Goal: Information Seeking & Learning: Check status

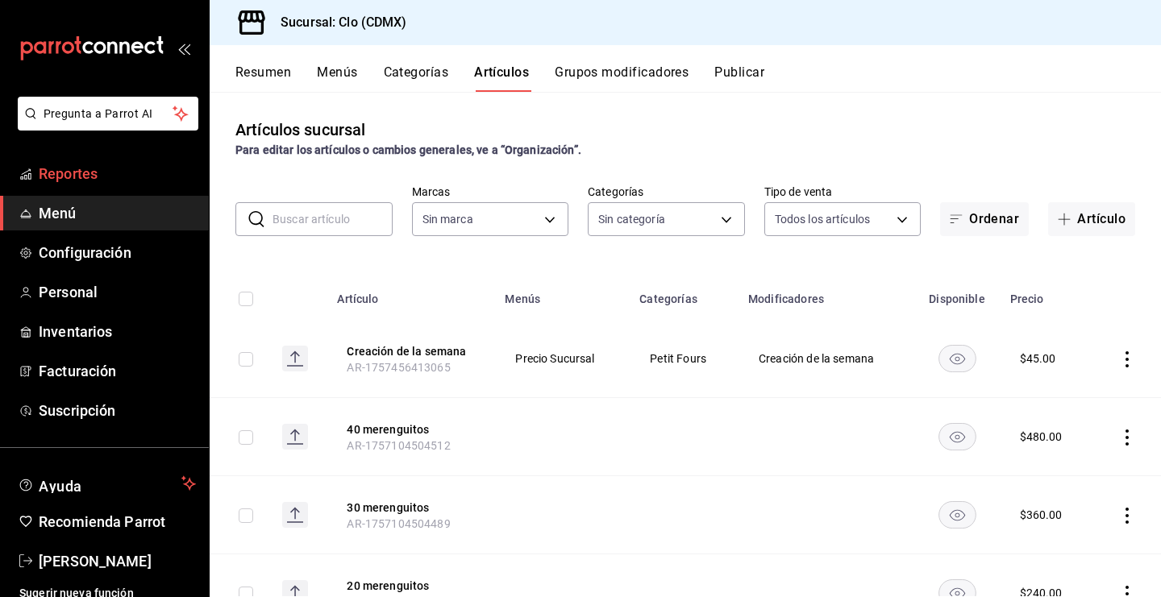
click at [110, 172] on span "Reportes" at bounding box center [117, 174] width 157 height 22
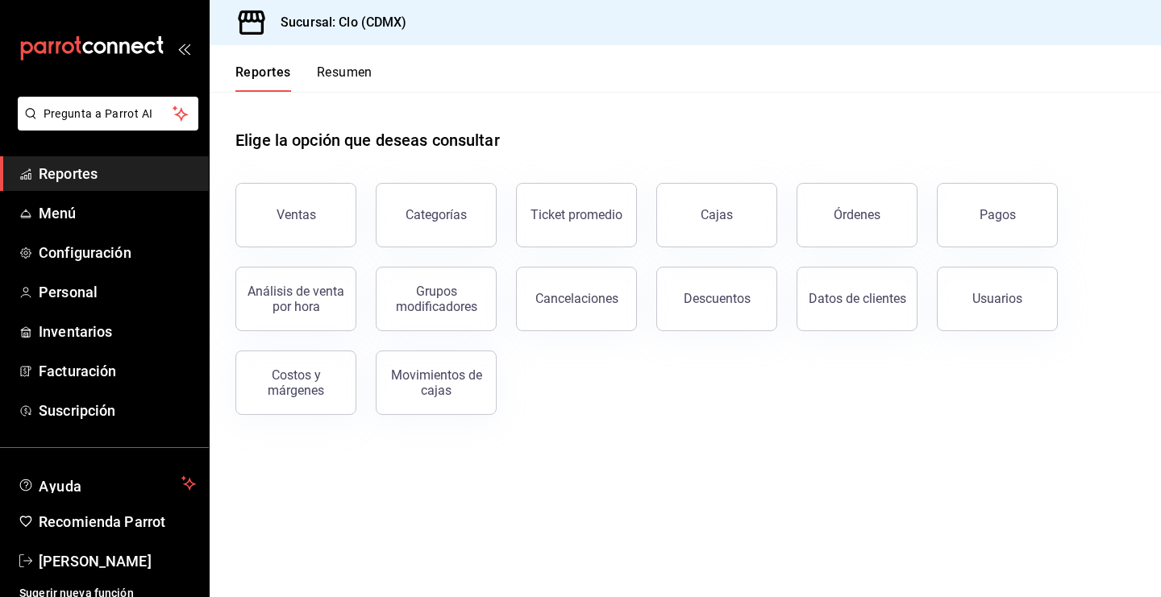
click at [351, 72] on button "Resumen" at bounding box center [345, 77] width 56 height 27
click at [351, 72] on html "Pregunta a Parrot AI Reportes Menú Configuración Personal Inventarios Facturaci…" at bounding box center [580, 298] width 1161 height 597
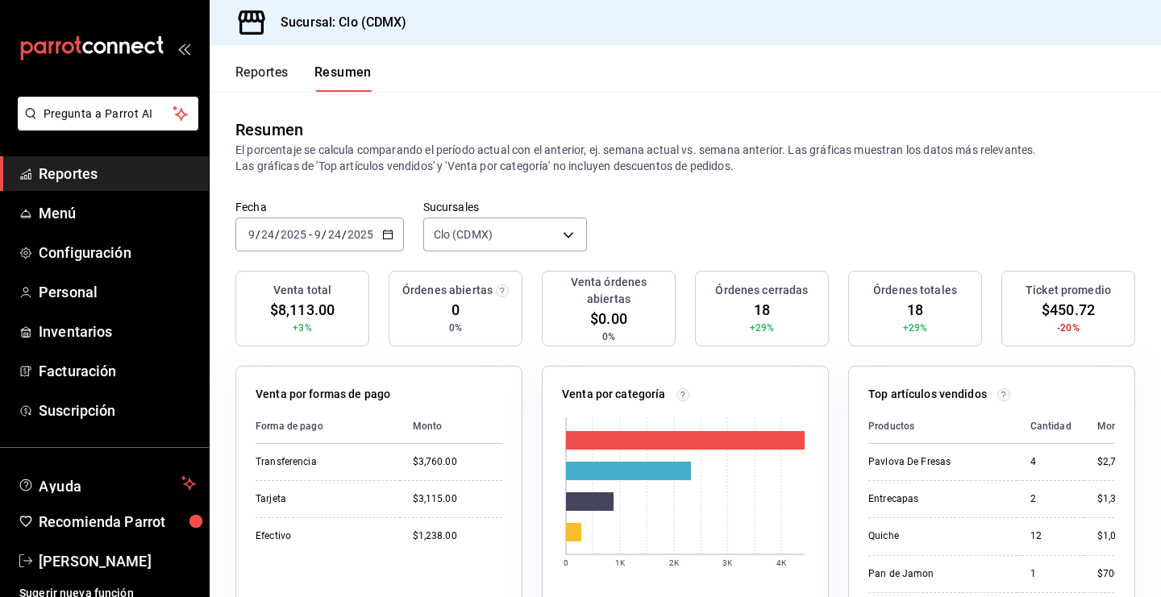
click at [280, 69] on button "Reportes" at bounding box center [261, 77] width 53 height 27
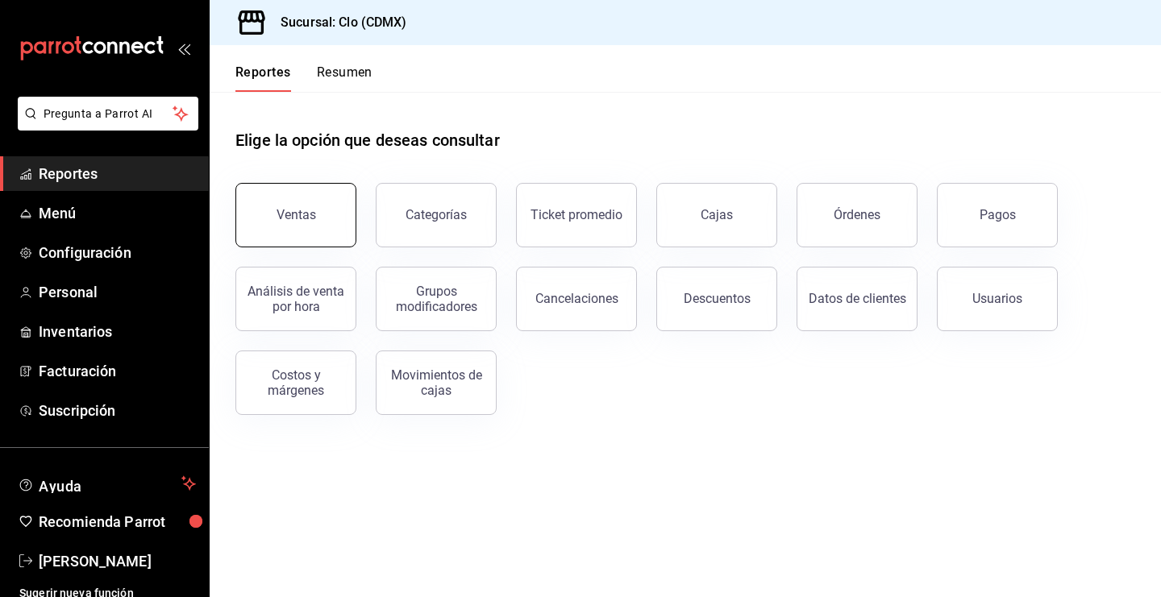
click at [299, 228] on button "Ventas" at bounding box center [295, 215] width 121 height 64
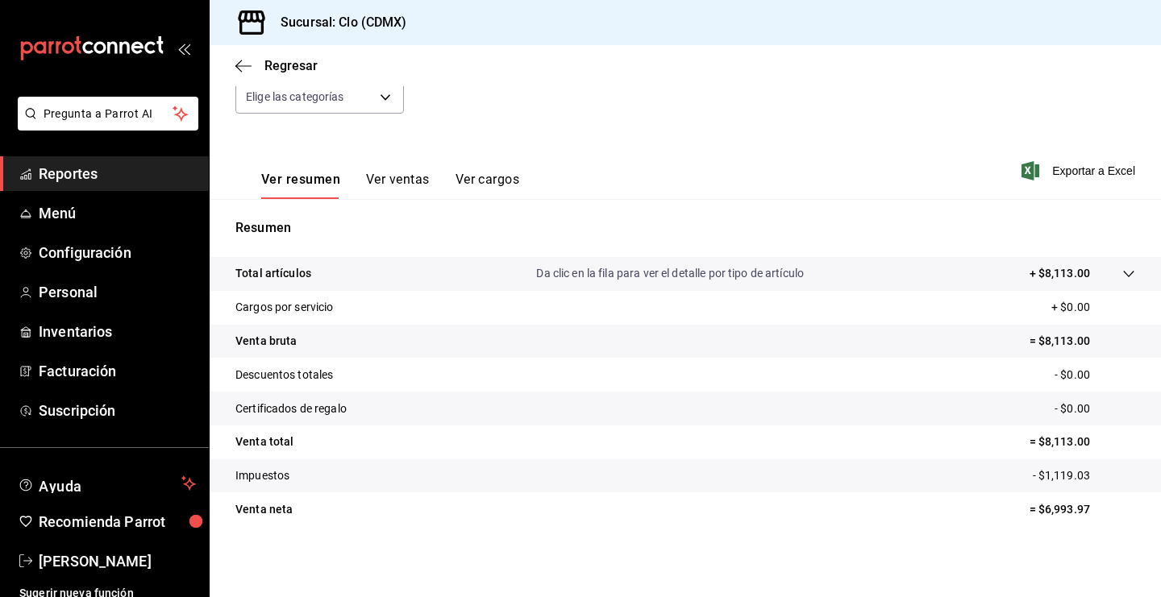
scroll to position [17, 0]
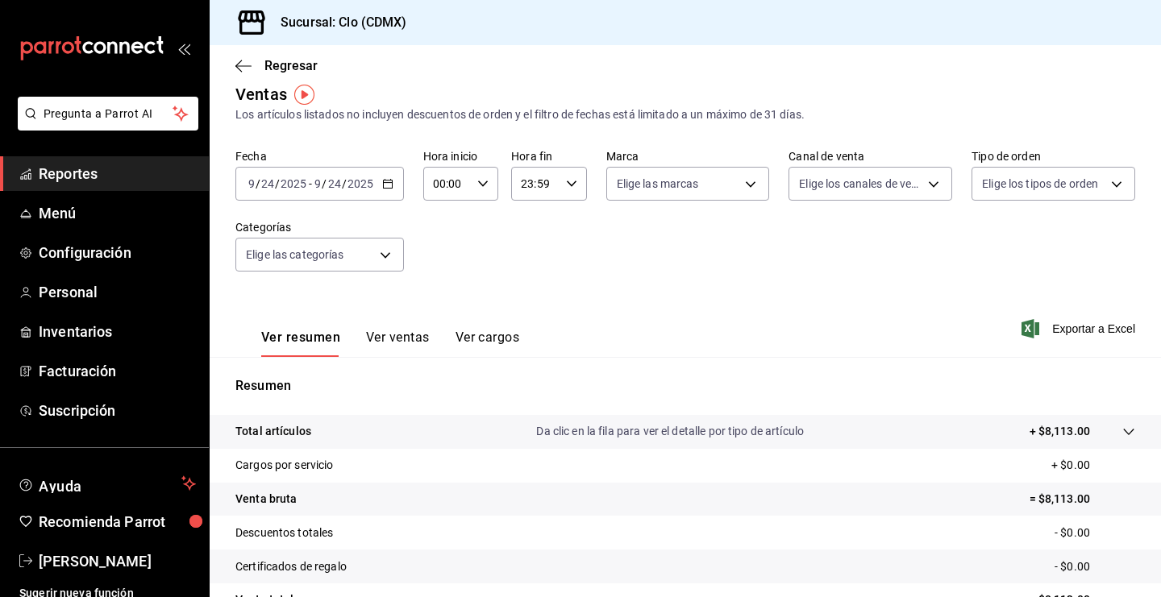
click at [404, 342] on button "Ver ventas" at bounding box center [398, 343] width 64 height 27
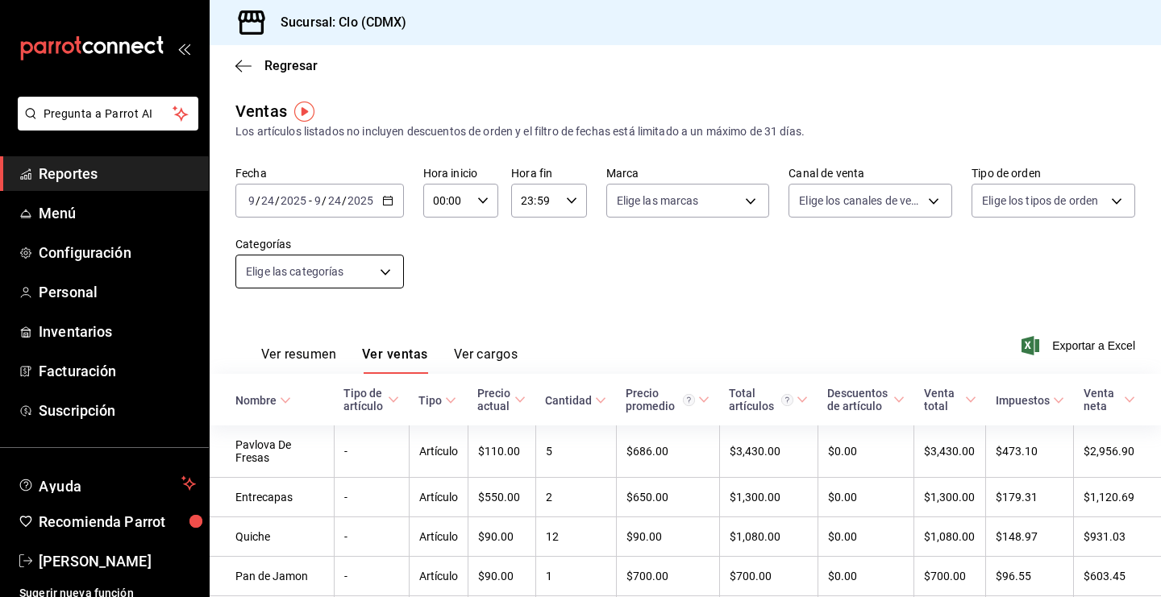
click at [362, 347] on button "Ver ventas" at bounding box center [395, 360] width 66 height 27
click at [261, 72] on span "Regresar" at bounding box center [276, 65] width 82 height 15
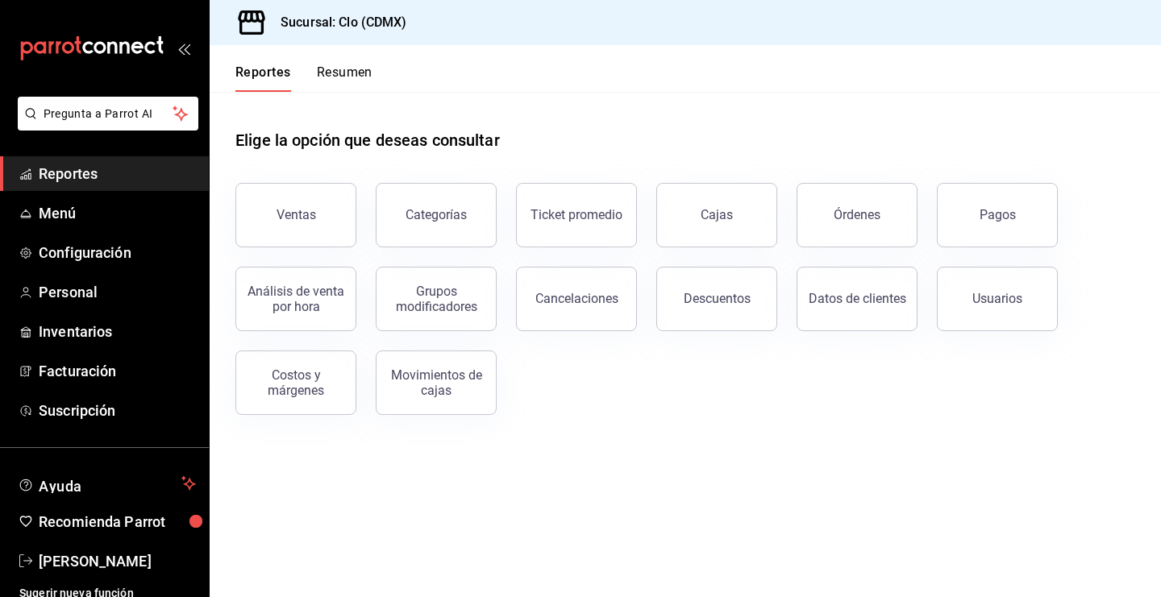
click at [344, 74] on button "Resumen" at bounding box center [345, 77] width 56 height 27
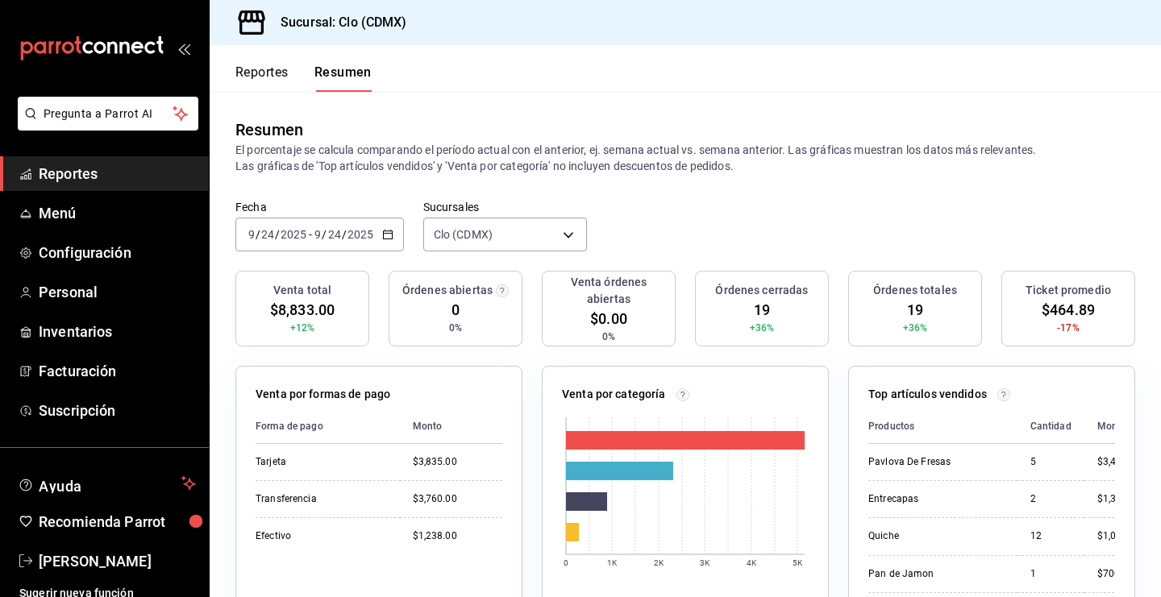
click at [877, 50] on header "Reportes Resumen" at bounding box center [685, 68] width 951 height 47
